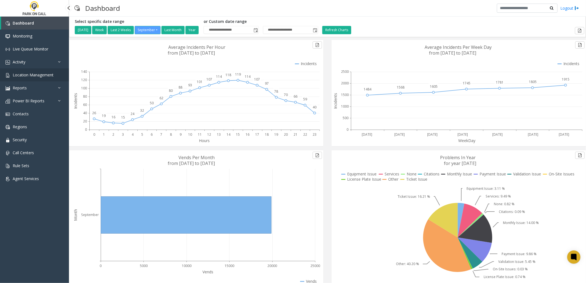
click at [48, 73] on span "Location Management" at bounding box center [33, 74] width 41 height 5
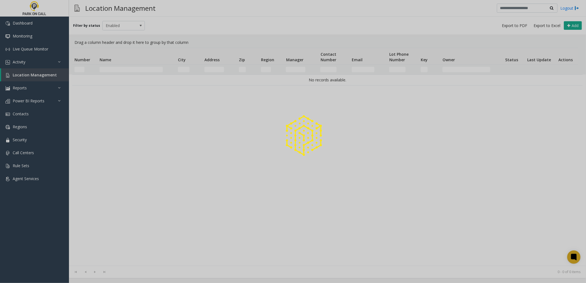
click at [139, 71] on div at bounding box center [293, 141] width 586 height 283
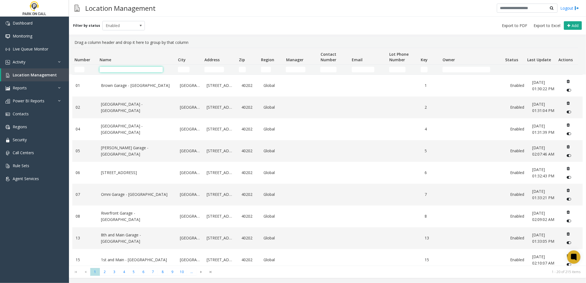
click at [139, 68] on input "Name Filter" at bounding box center [131, 70] width 63 height 6
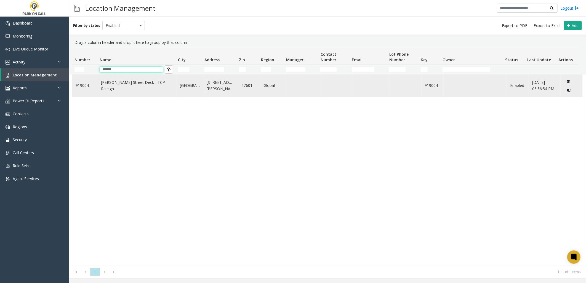
type input "******"
click at [132, 85] on link "[PERSON_NAME] Street Deck - TCP Raleigh" at bounding box center [137, 85] width 72 height 12
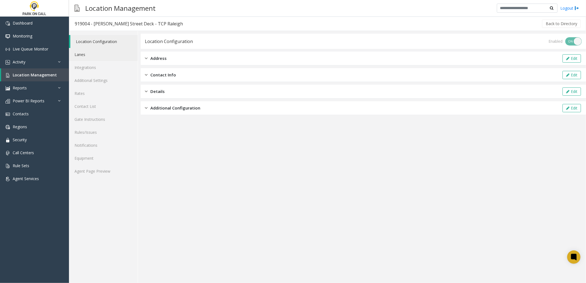
click at [109, 54] on link "Lanes" at bounding box center [103, 54] width 69 height 13
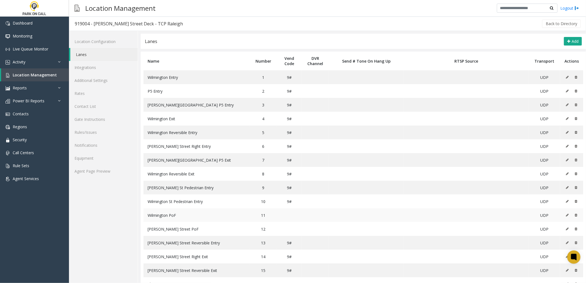
scroll to position [20, 0]
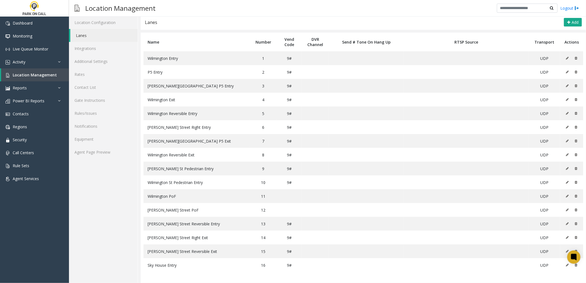
click at [218, 14] on div "Location Management Logout" at bounding box center [327, 8] width 517 height 17
